Goal: Information Seeking & Learning: Learn about a topic

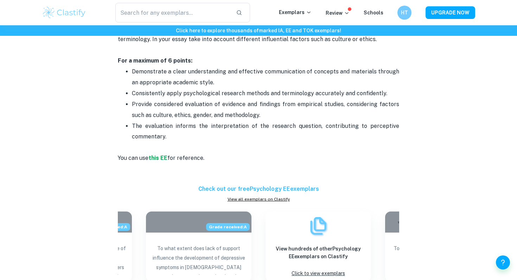
scroll to position [625, 0]
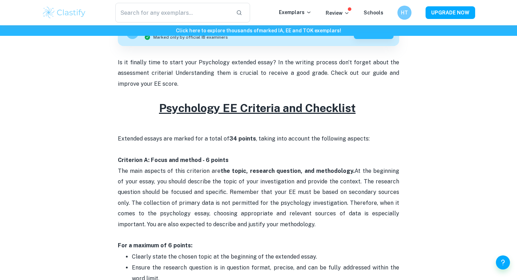
scroll to position [239, 0]
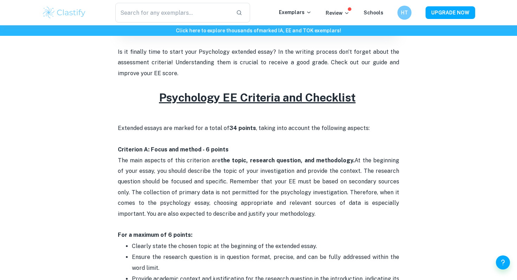
drag, startPoint x: 293, startPoint y: 238, endPoint x: 143, endPoint y: 100, distance: 203.4
copy div "Psychology EE Criteria and Checklist Extended essays are marked for a total of …"
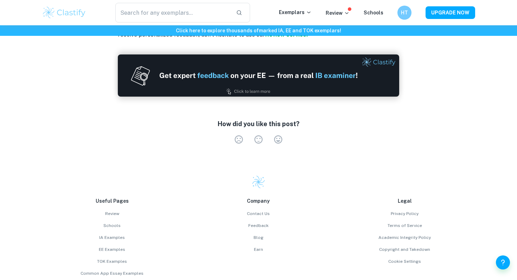
scroll to position [1621, 0]
